Goal: Transaction & Acquisition: Purchase product/service

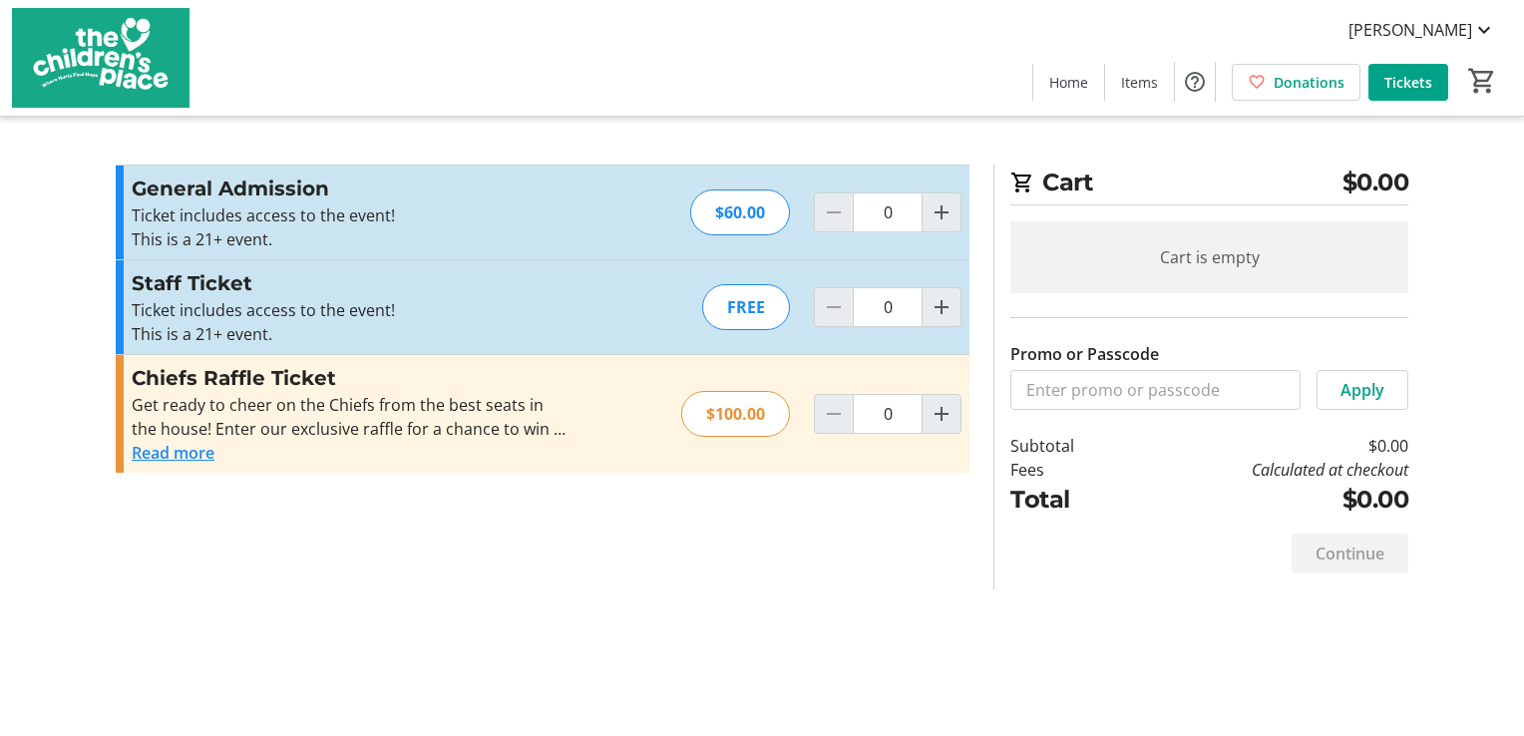
click at [748, 307] on div "FREE" at bounding box center [746, 307] width 88 height 46
click at [938, 308] on mat-icon "Increment by one" at bounding box center [942, 307] width 24 height 24
type input "1"
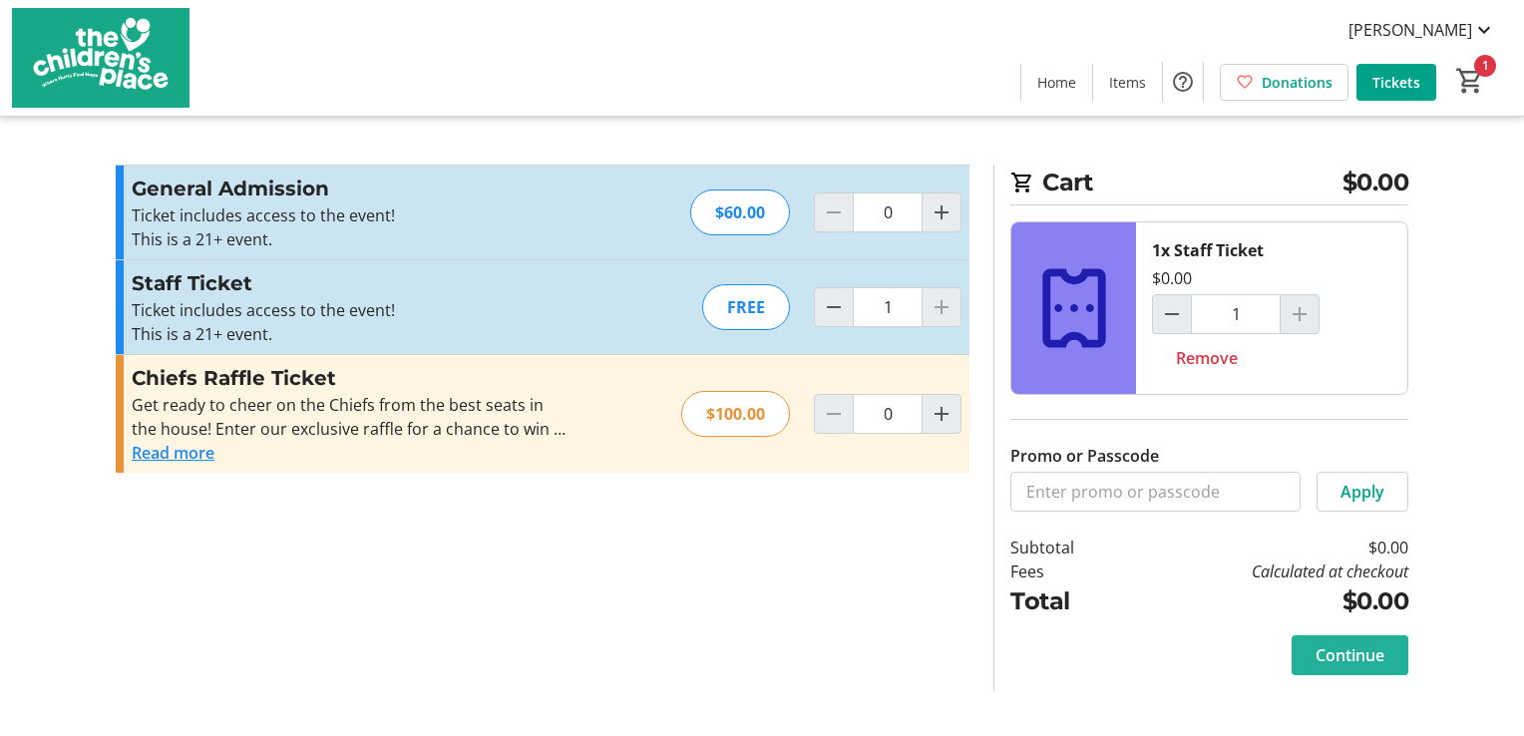
click at [1345, 652] on span "Continue" at bounding box center [1350, 655] width 69 height 24
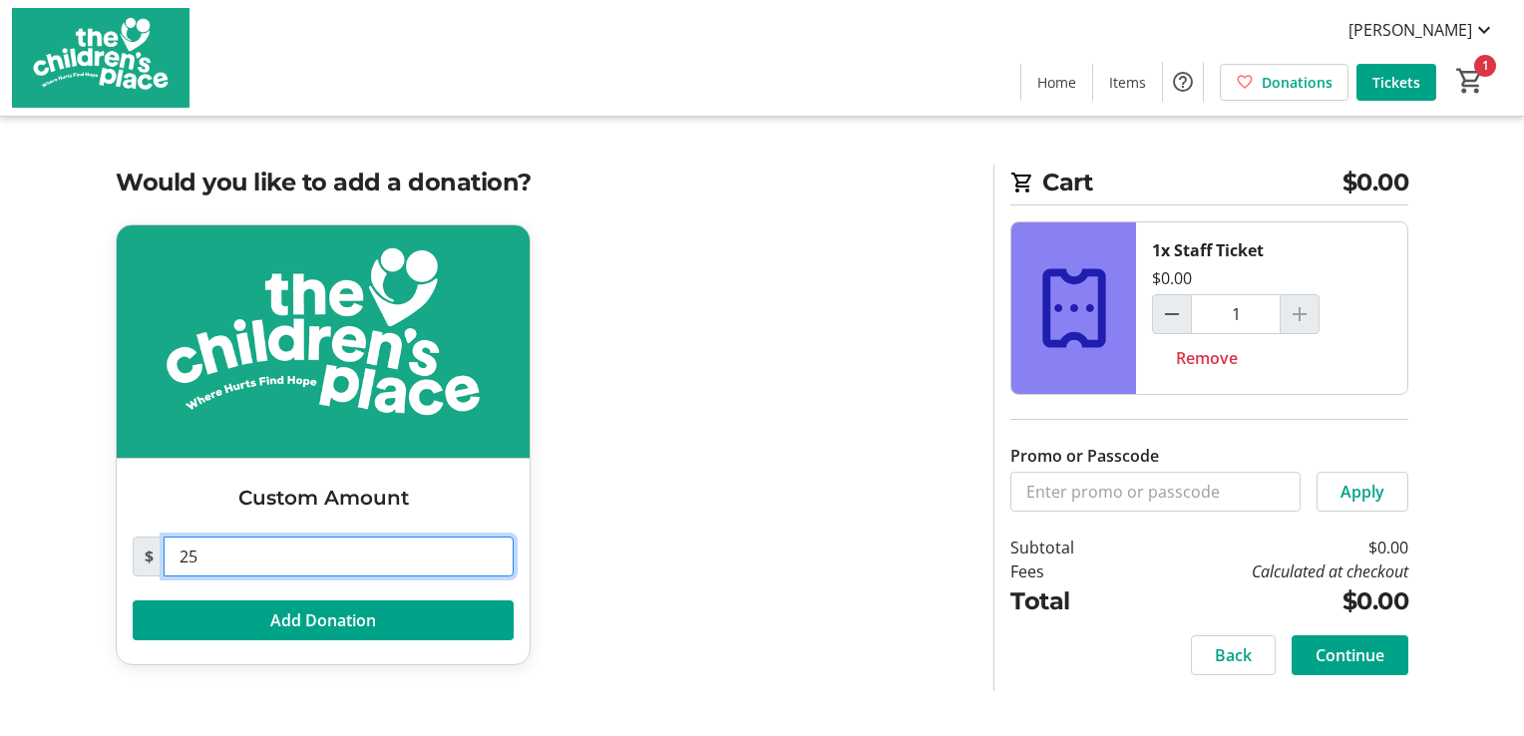
drag, startPoint x: 231, startPoint y: 552, endPoint x: 0, endPoint y: 353, distance: 304.9
click at [74, 546] on tr-checkout-feature-upsell-ui "Cart $0.00 1x Staff Ticket $0.00 1 Remove Promo or Passcode Apply Subtotal $0.0…" at bounding box center [762, 368] width 1524 height 736
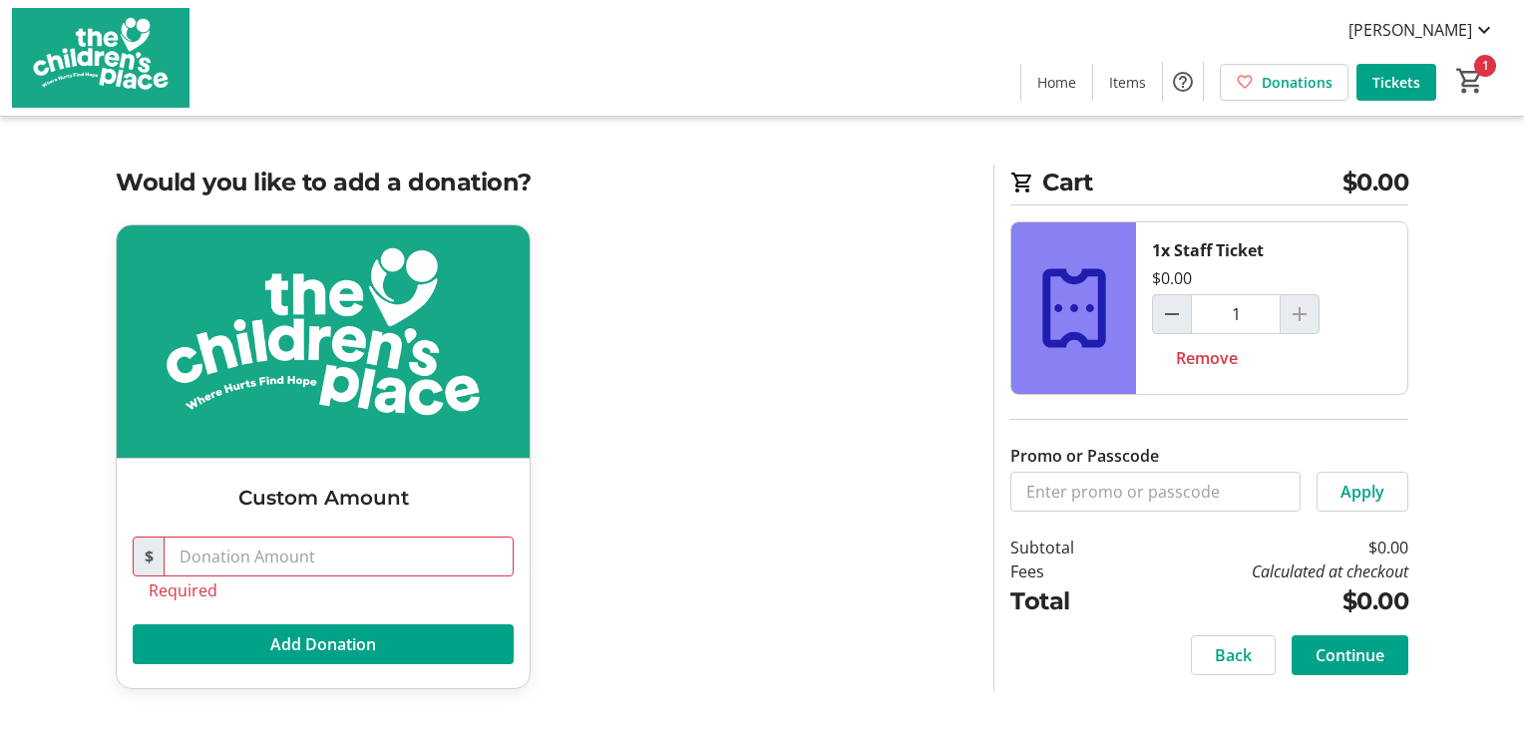
click at [729, 533] on div "Custom Amount $ Required Add Donation" at bounding box center [543, 468] width 878 height 489
drag, startPoint x: 258, startPoint y: 548, endPoint x: 260, endPoint y: 531, distance: 17.1
click at [258, 548] on input "text" at bounding box center [339, 557] width 350 height 40
type input "0.00"
click at [228, 649] on span at bounding box center [323, 644] width 381 height 48
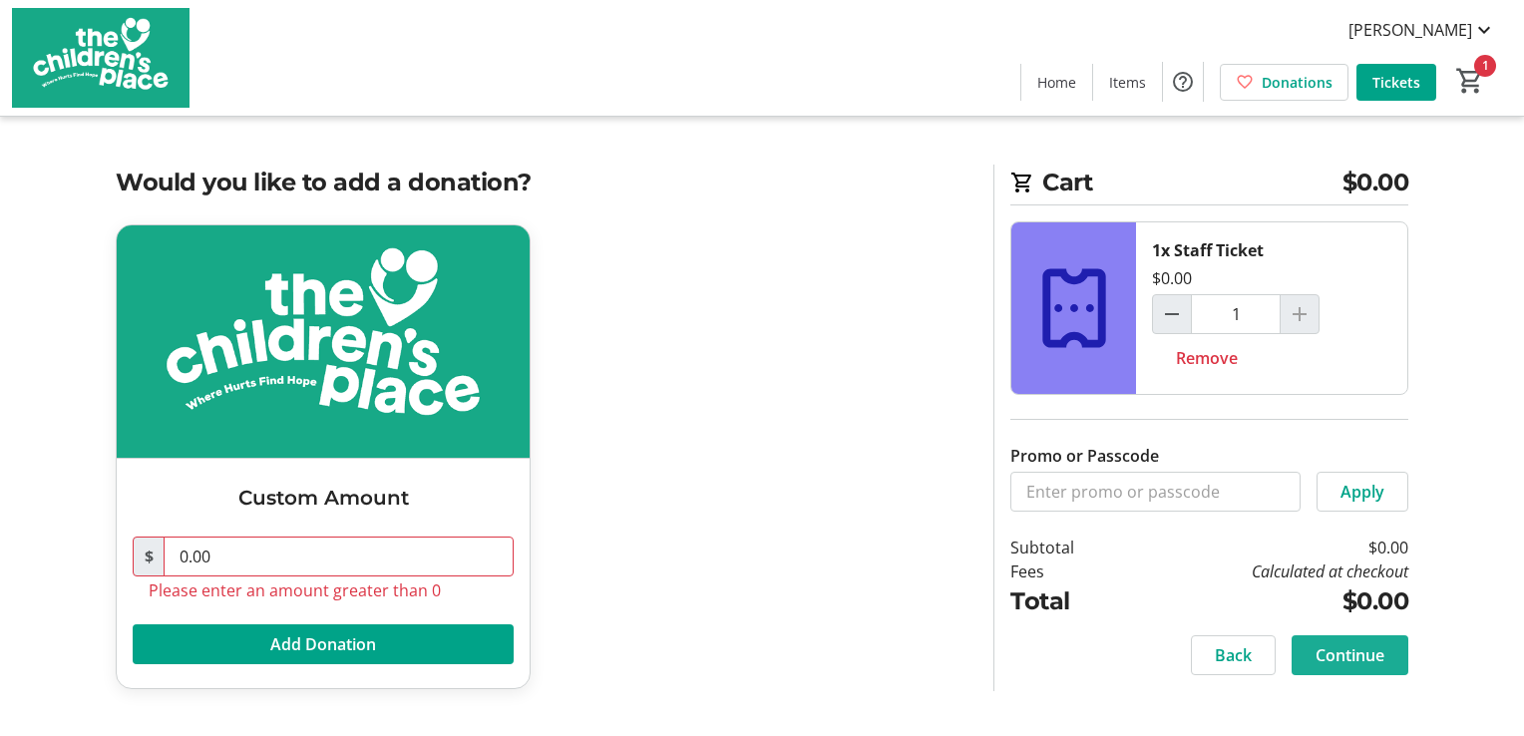
click at [1356, 649] on span "Continue" at bounding box center [1350, 655] width 69 height 24
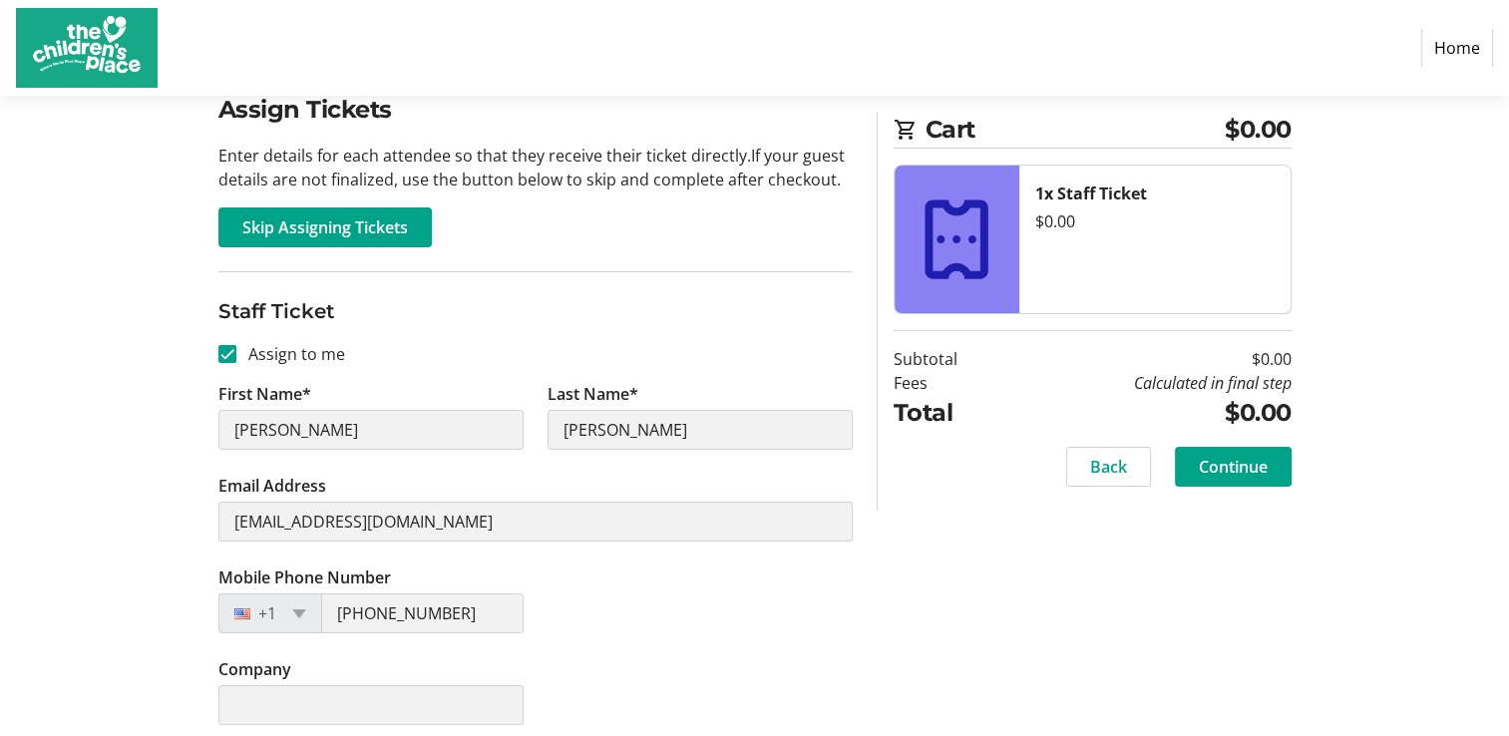
scroll to position [181, 0]
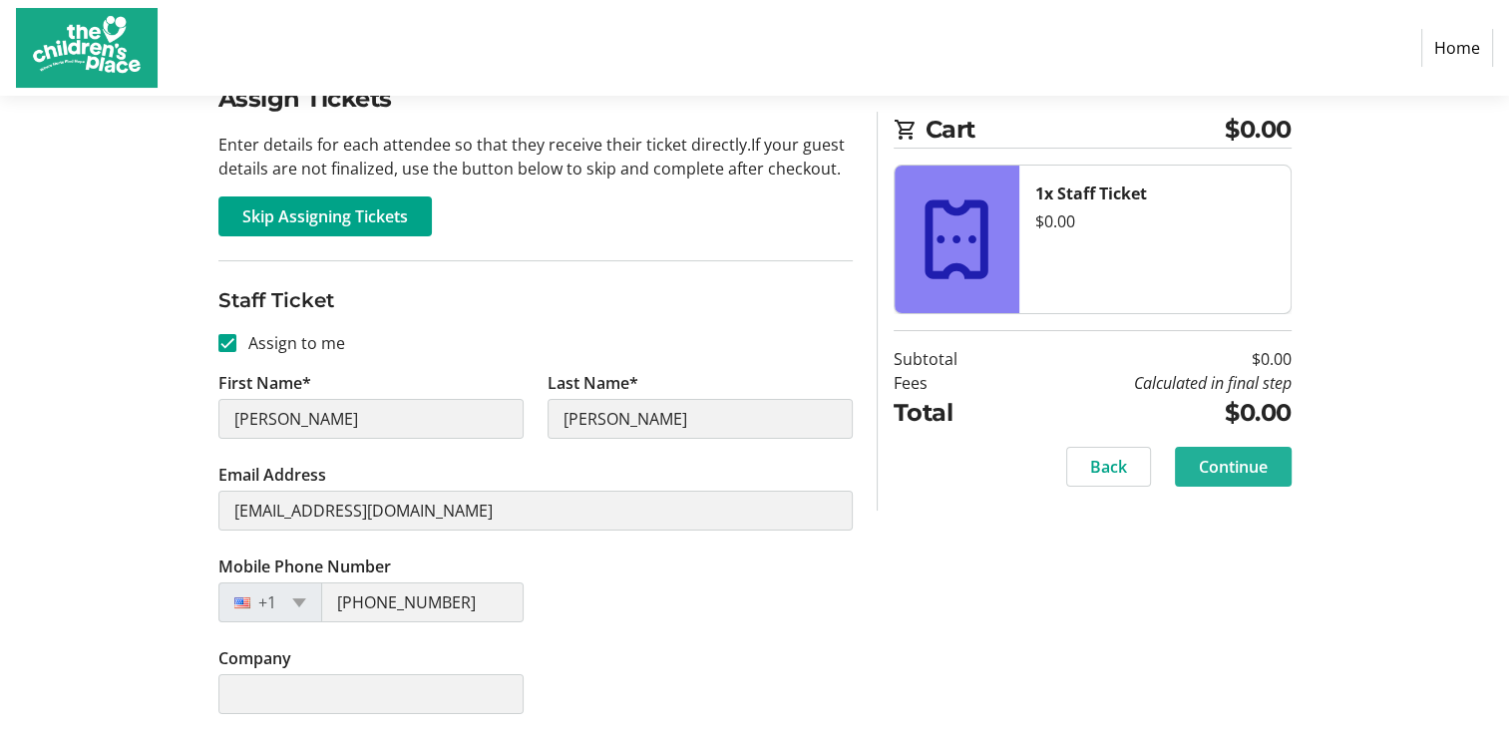
click at [1237, 470] on span "Continue" at bounding box center [1233, 467] width 69 height 24
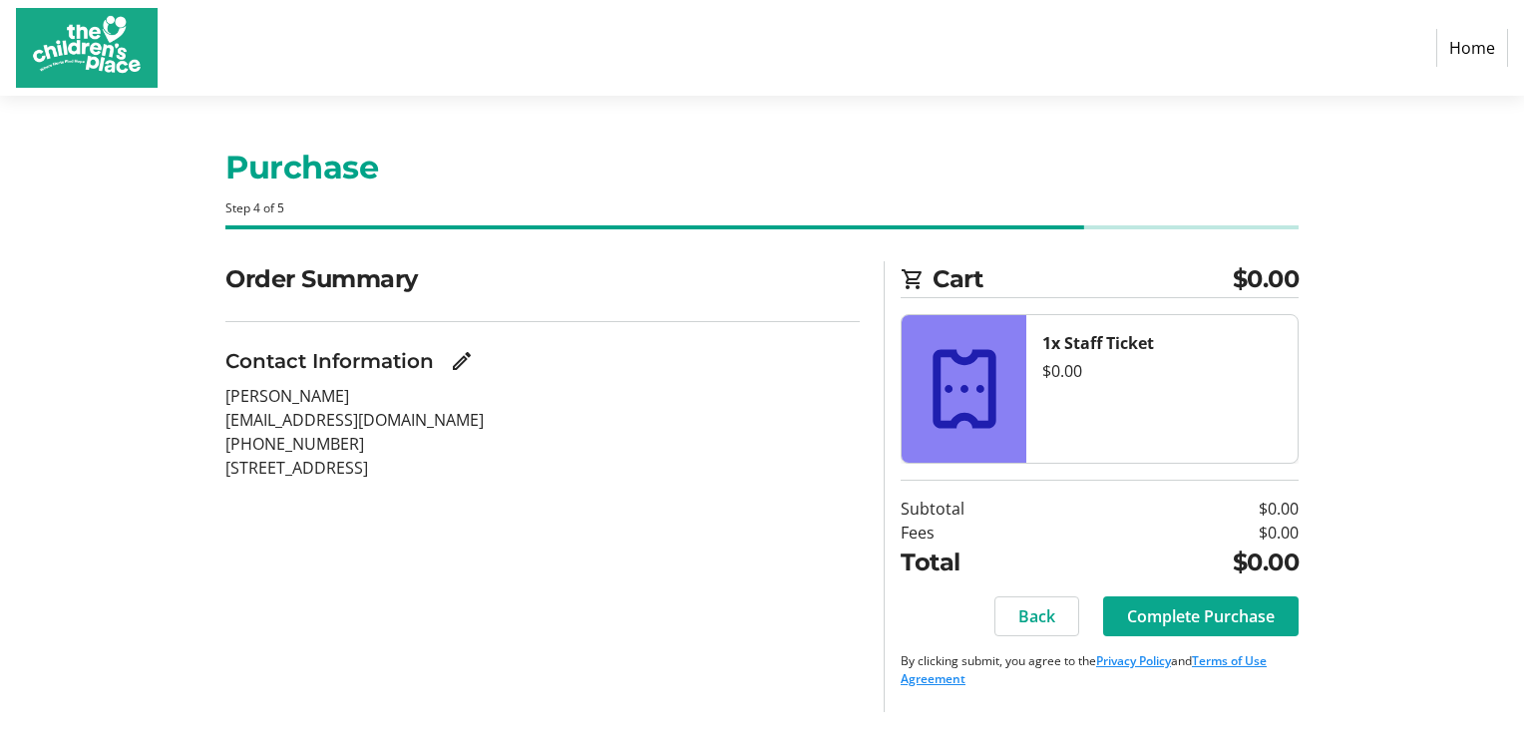
click at [1249, 616] on span "Complete Purchase" at bounding box center [1201, 616] width 148 height 24
